Goal: Task Accomplishment & Management: Complete application form

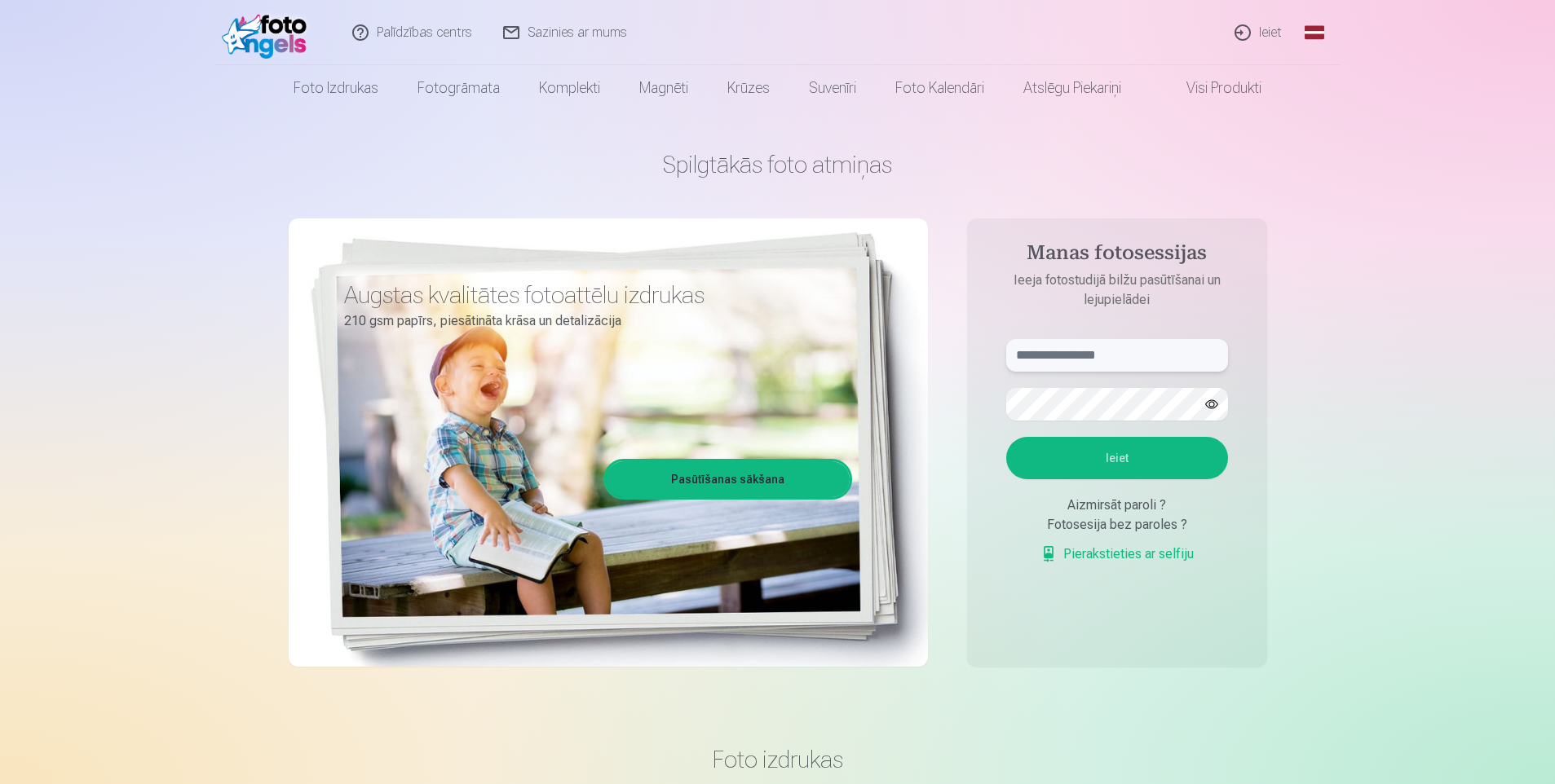
type input "**********"
click at [1140, 358] on input "**********" at bounding box center [1117, 356] width 222 height 33
click at [1115, 452] on button "Ieiet" at bounding box center [1117, 458] width 222 height 42
